Goal: Ask a question

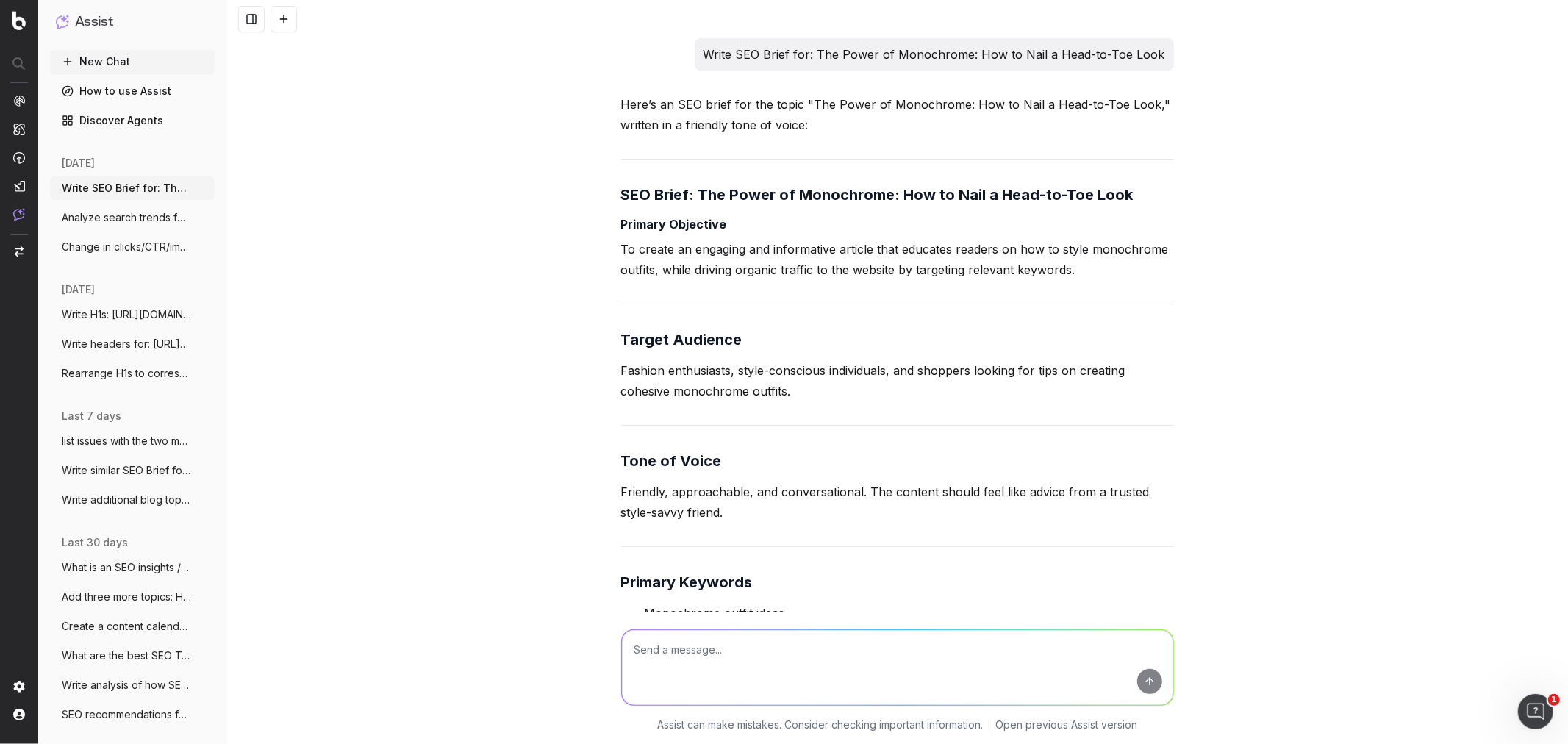
scroll to position [14788, 0]
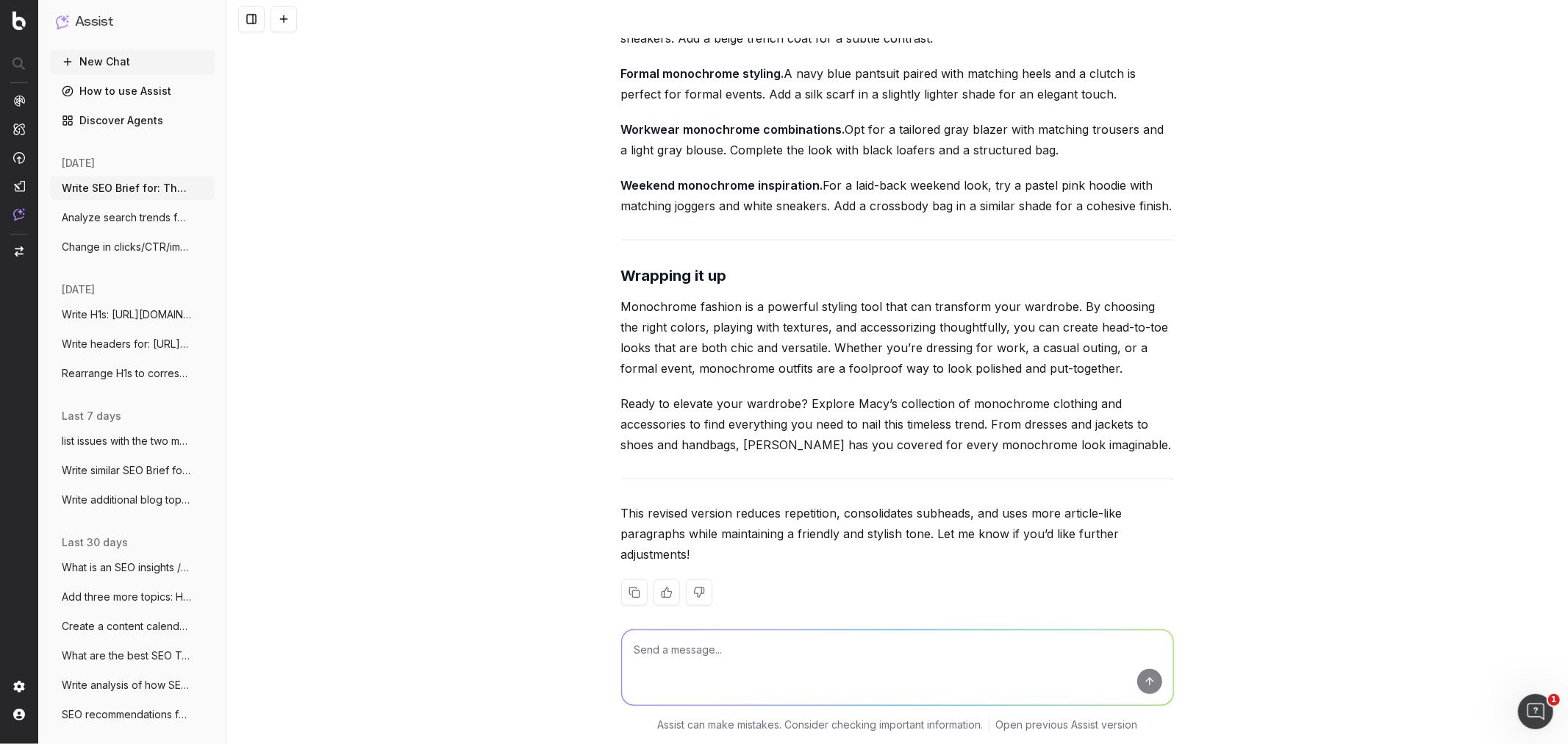
click at [671, 665] on textarea at bounding box center [898, 667] width 551 height 75
paste textarea "Outfit Inspiration Casual chic. Pair a white oversized sweater with white jeans…"
type textarea "revise header and add 1-2 sentences: Outfit Inspiration Casual chic. Pair a whi…"
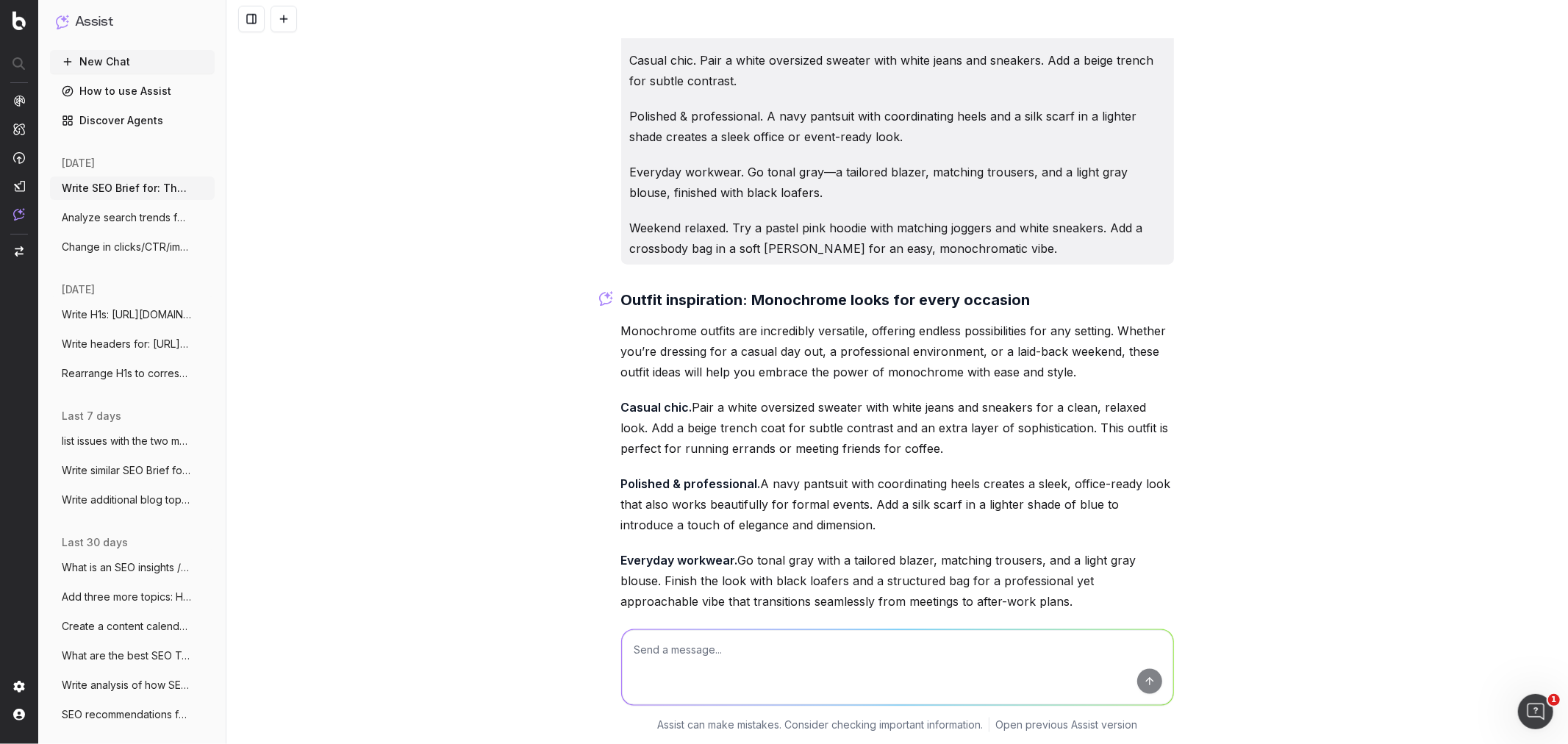
scroll to position [15415, 0]
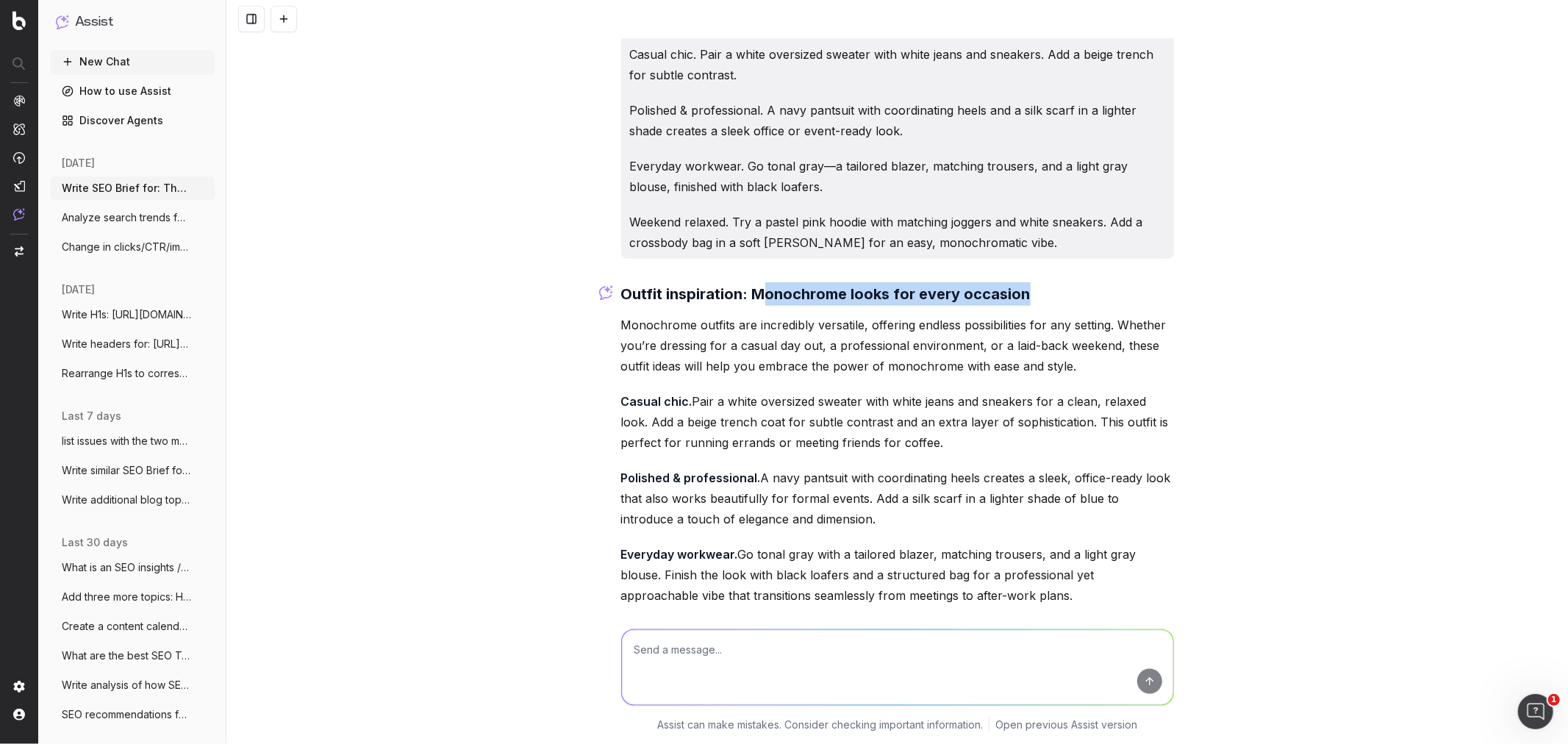
drag, startPoint x: 1023, startPoint y: 272, endPoint x: 760, endPoint y: 287, distance: 263.4
click at [760, 287] on h3 "Outfit inspiration: Monochrome looks for every occasion" at bounding box center [898, 294] width 553 height 24
click at [748, 285] on strong "Outfit inspiration: Monochrome looks for every occasion" at bounding box center [826, 294] width 410 height 17
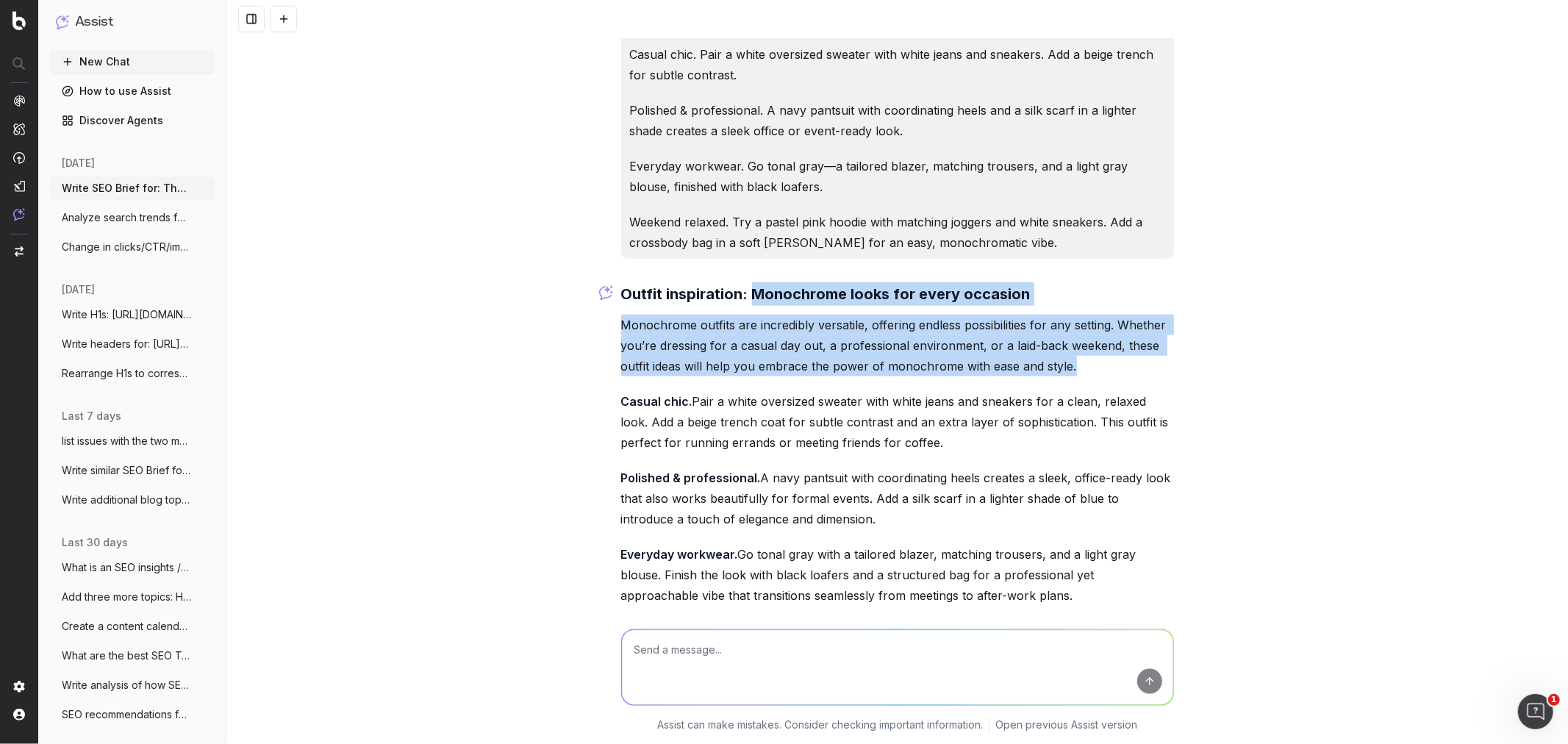
drag, startPoint x: 747, startPoint y: 276, endPoint x: 1064, endPoint y: 346, distance: 324.6
click at [1064, 346] on div "Outfit inspiration: Monochrome looks for every occasion Monochrome outfits are …" at bounding box center [898, 542] width 553 height 520
copy div "Monochrome looks for every occasion Monochrome outfits are incredibly versatile…"
